Goal: Information Seeking & Learning: Understand process/instructions

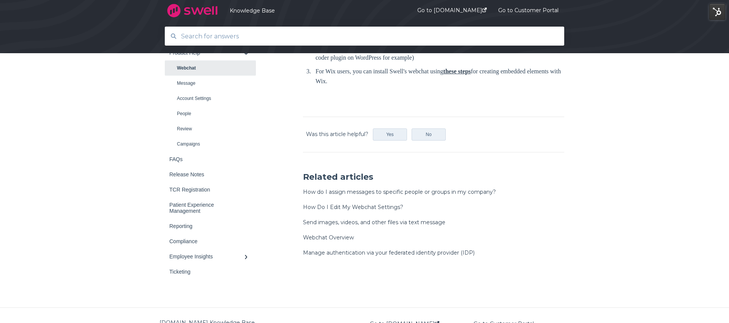
click at [399, 41] on input "text" at bounding box center [365, 36] width 376 height 16
type input "gmb"
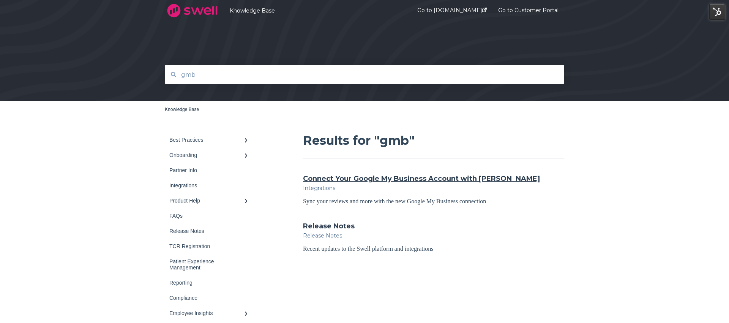
click at [400, 180] on link "Connect Your Google My Business Account with [PERSON_NAME]" at bounding box center [421, 179] width 237 height 10
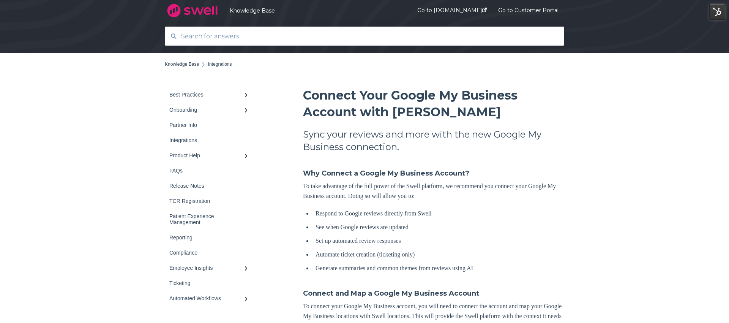
scroll to position [46, 0]
